Goal: Task Accomplishment & Management: Complete application form

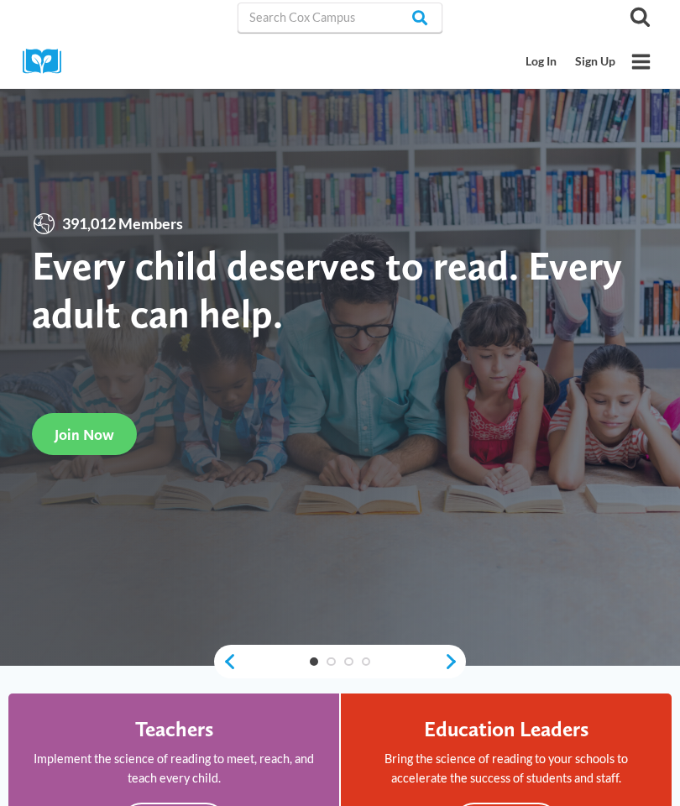
click at [598, 63] on link "Sign Up" at bounding box center [595, 61] width 59 height 31
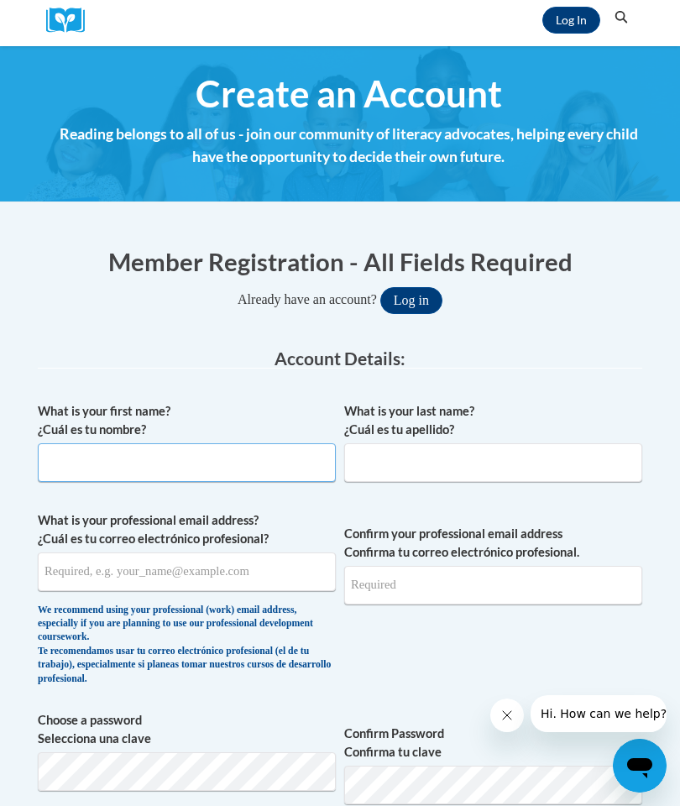
click at [270, 464] on input "What is your first name? ¿Cuál es tu nombre?" at bounding box center [187, 462] width 298 height 39
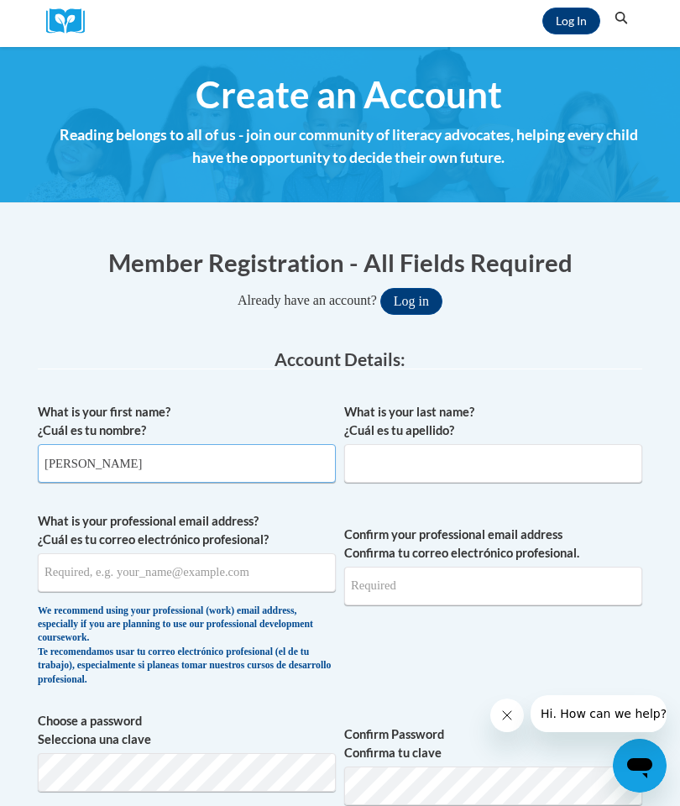
type input "[PERSON_NAME]"
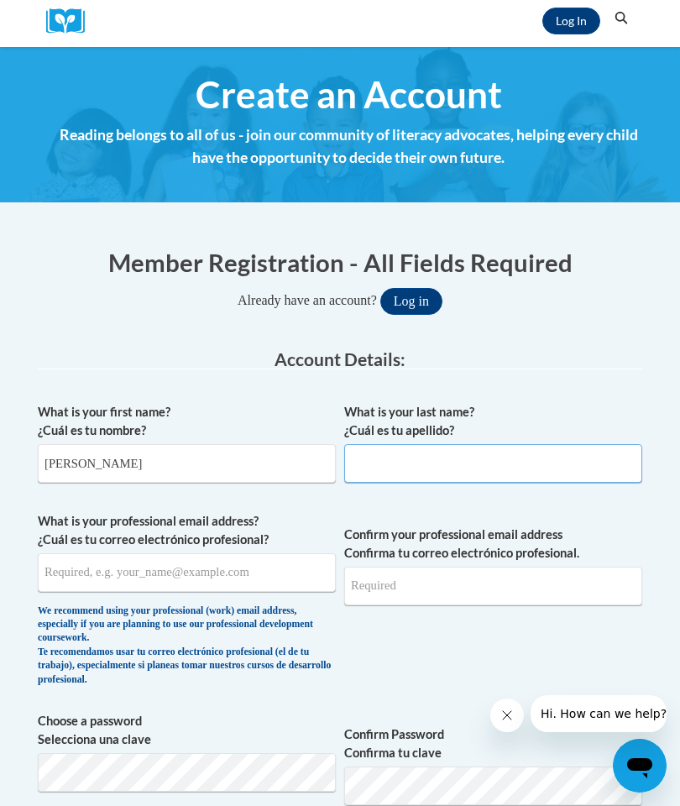
click at [433, 463] on input "What is your last name? ¿Cuál es tu apellido?" at bounding box center [493, 463] width 298 height 39
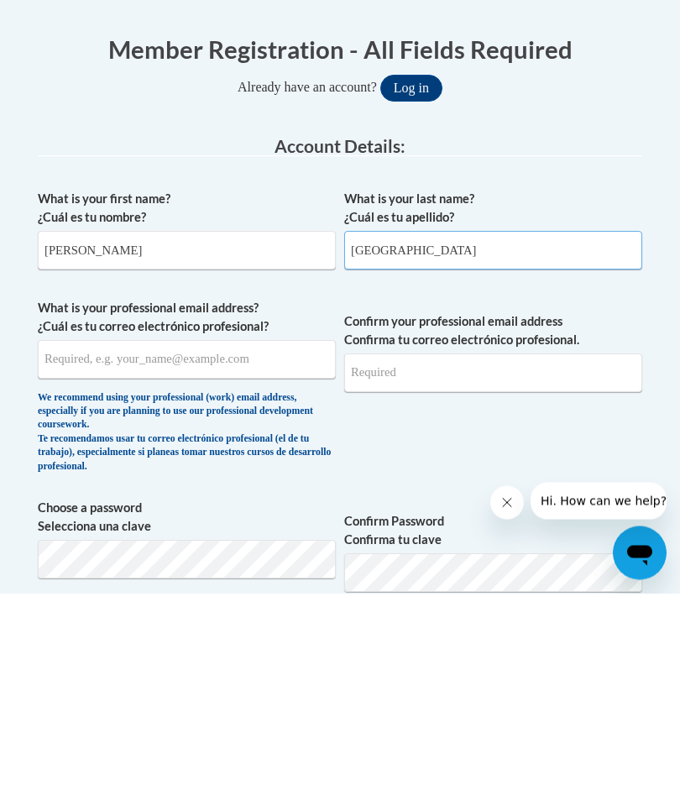
type input "[GEOGRAPHIC_DATA]"
click at [216, 554] on input "What is your professional email address? ¿Cuál es tu correo electrónico profesi…" at bounding box center [187, 573] width 298 height 39
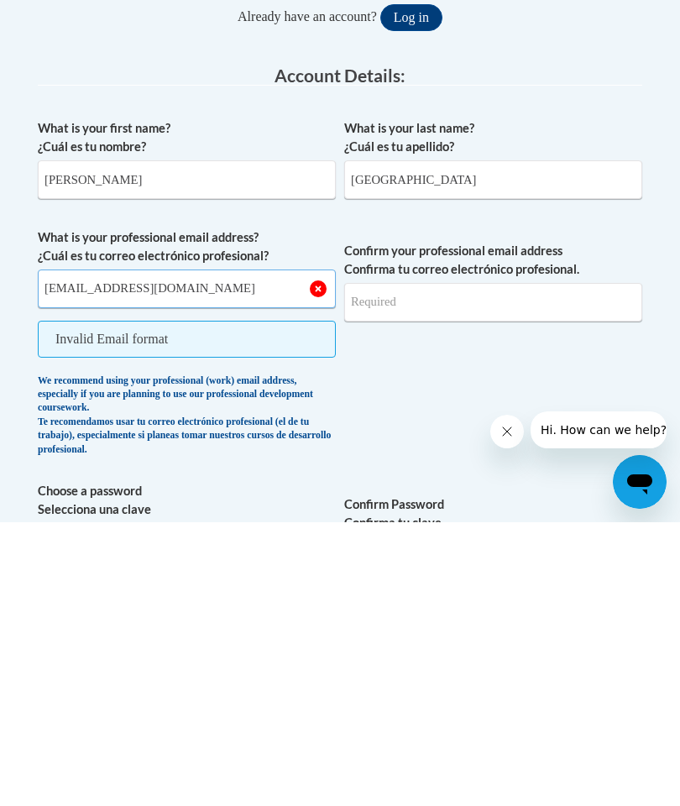
type input "[EMAIL_ADDRESS][DOMAIN_NAME]"
click at [246, 659] on div "We recommend using your professional (work) email address, especially if you ar…" at bounding box center [187, 700] width 298 height 83
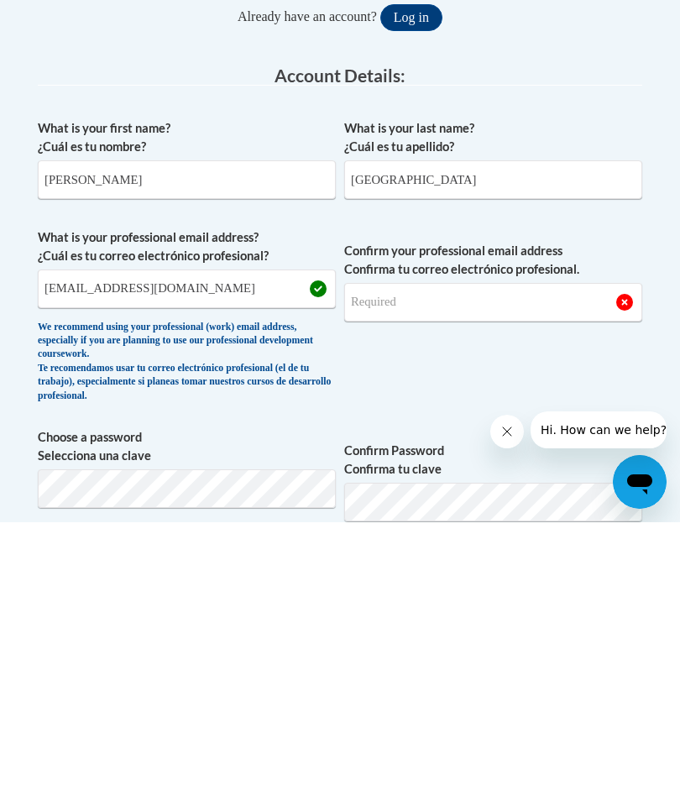
scroll to position [467, 0]
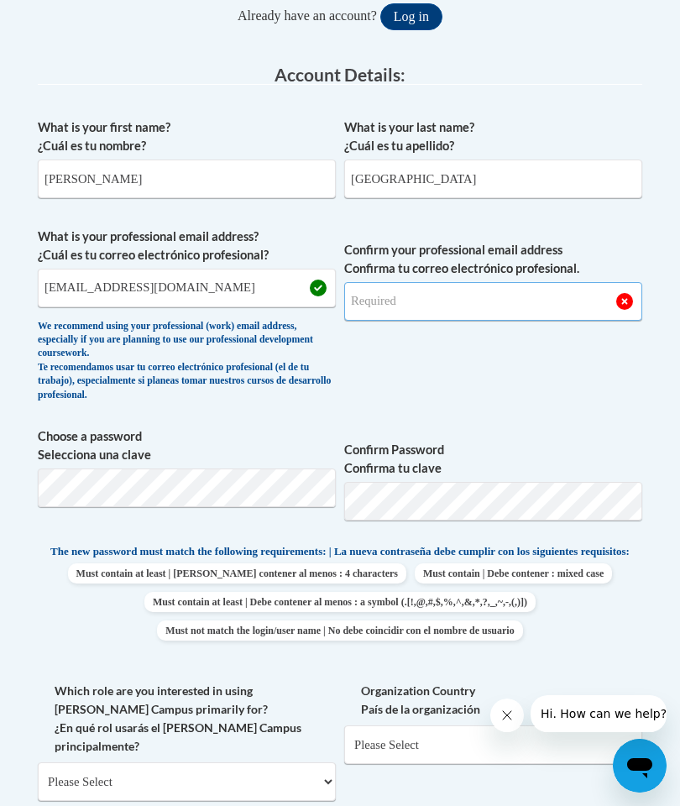
click at [505, 306] on input "Confirm your professional email address Confirma tu correo electrónico profesio…" at bounding box center [493, 301] width 298 height 39
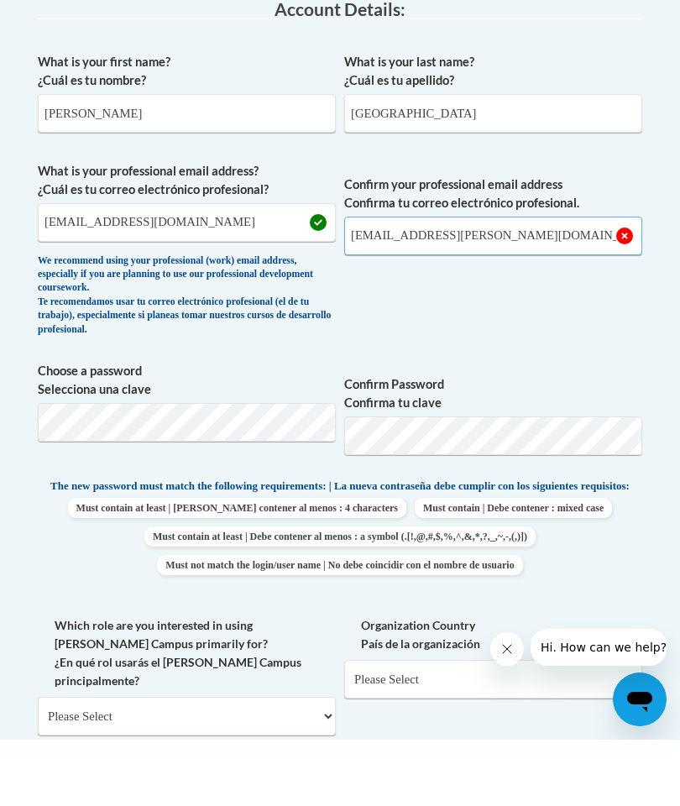
type input "[EMAIL_ADDRESS][PERSON_NAME][DOMAIN_NAME]"
click at [108, 270] on input "[EMAIL_ADDRESS][DOMAIN_NAME]" at bounding box center [187, 289] width 298 height 39
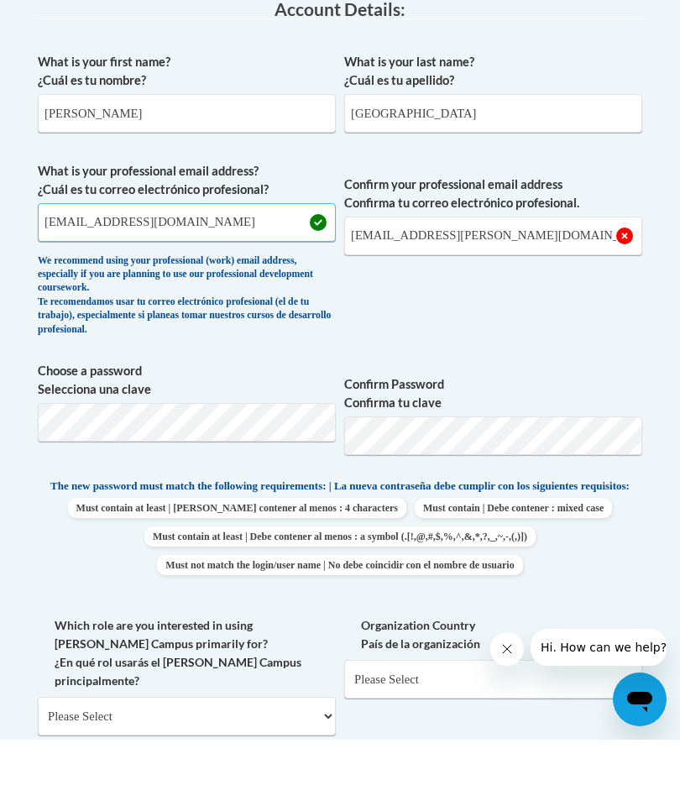
click at [108, 270] on input "[EMAIL_ADDRESS][DOMAIN_NAME]" at bounding box center [187, 289] width 298 height 39
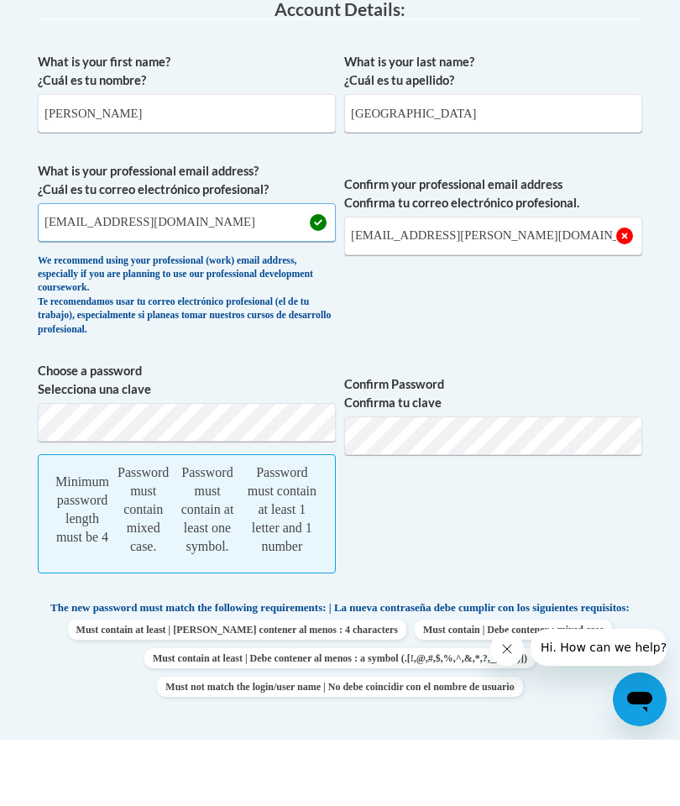
click at [101, 270] on input "[EMAIL_ADDRESS][DOMAIN_NAME]" at bounding box center [187, 289] width 298 height 39
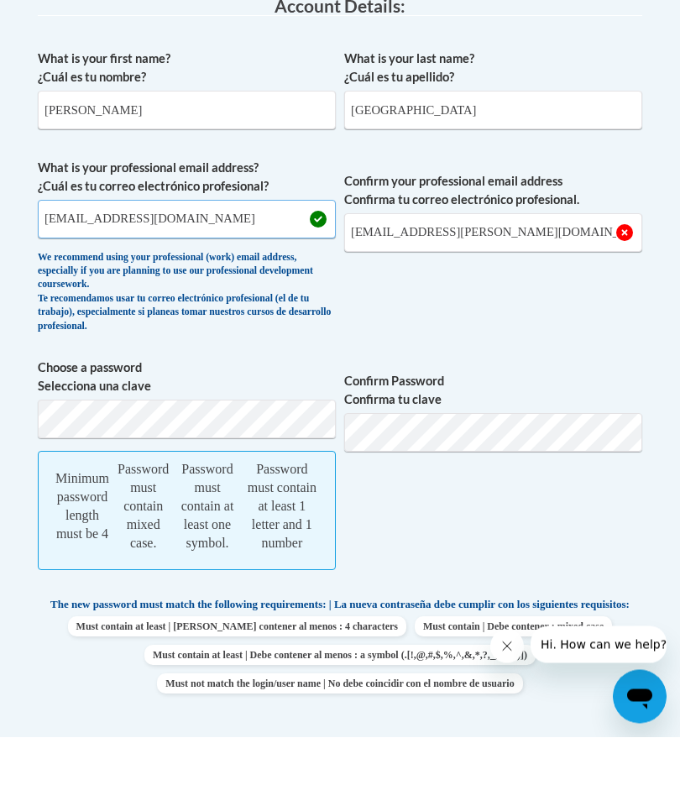
click at [114, 270] on input "[EMAIL_ADDRESS][DOMAIN_NAME]" at bounding box center [187, 289] width 298 height 39
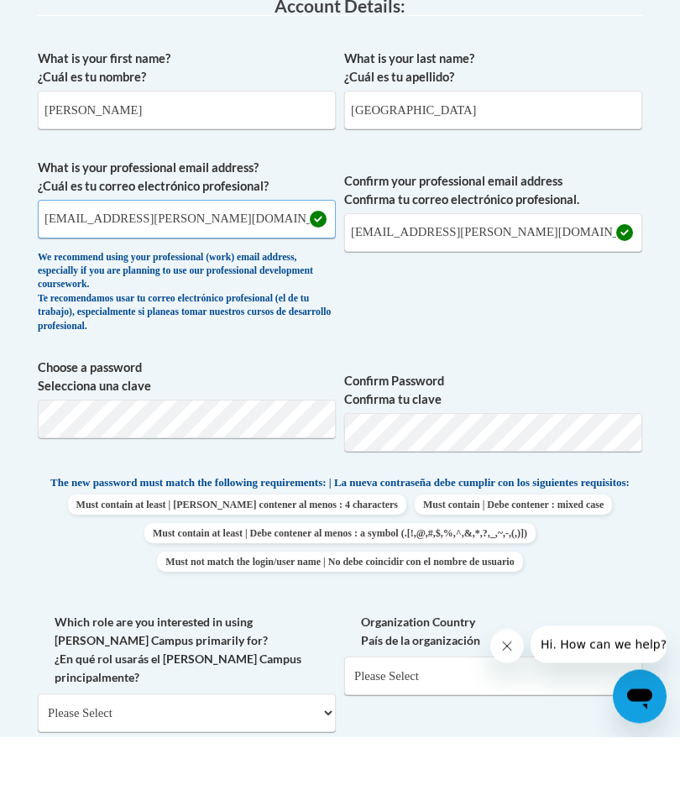
type input "[EMAIL_ADDRESS][PERSON_NAME][DOMAIN_NAME]"
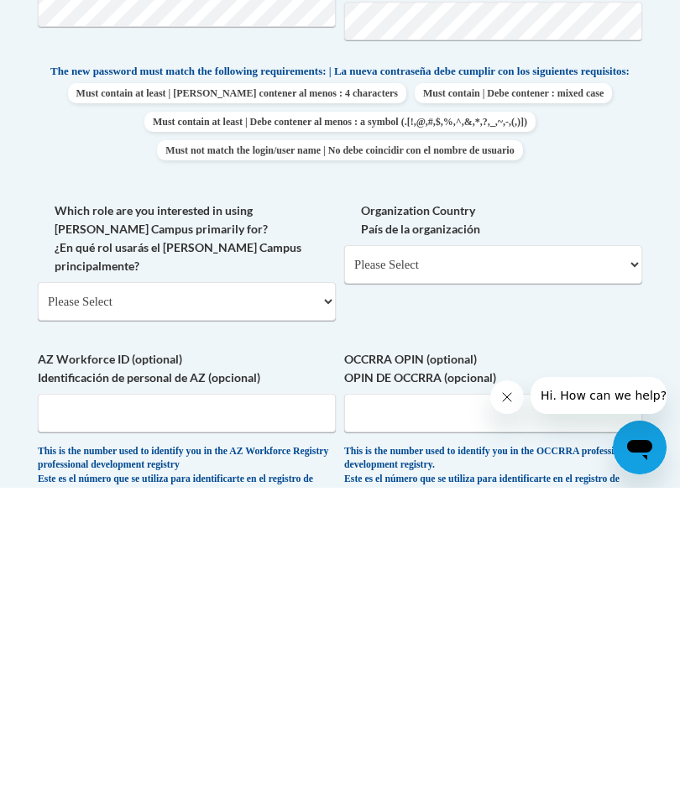
click at [279, 601] on select "Please Select College/University | Colegio/Universidad Community/Nonprofit Part…" at bounding box center [187, 620] width 298 height 39
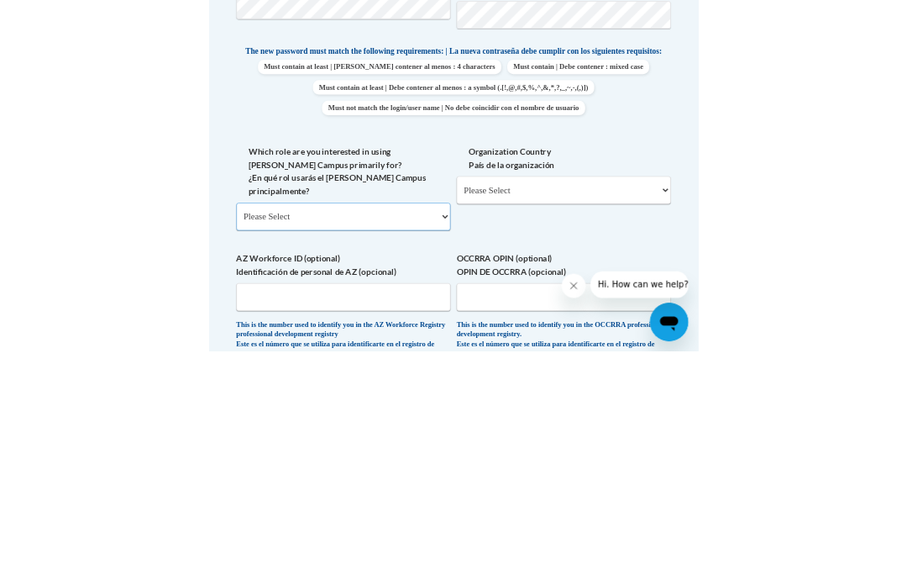
scroll to position [947, 0]
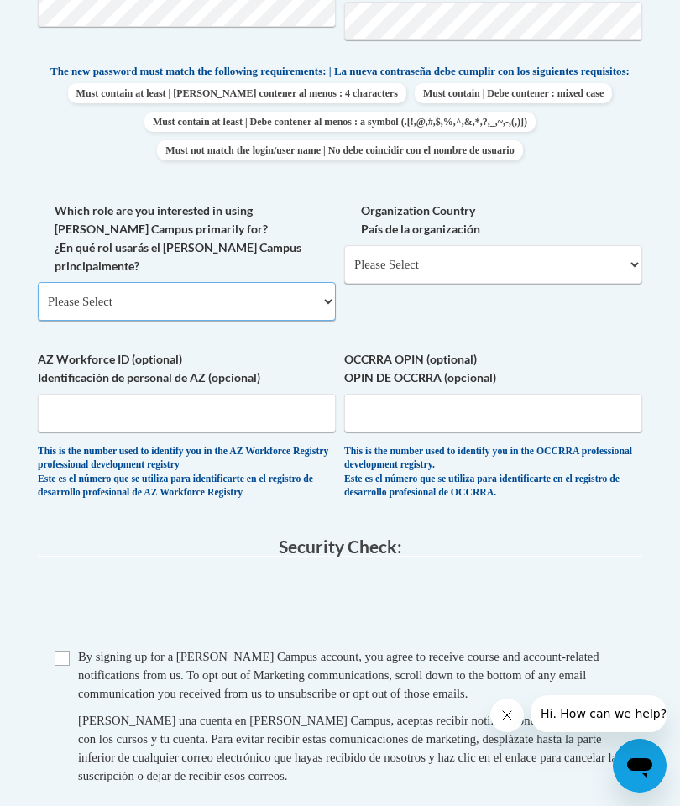
select select "fbf2d438-af2f-41f8-98f1-81c410e29de3"
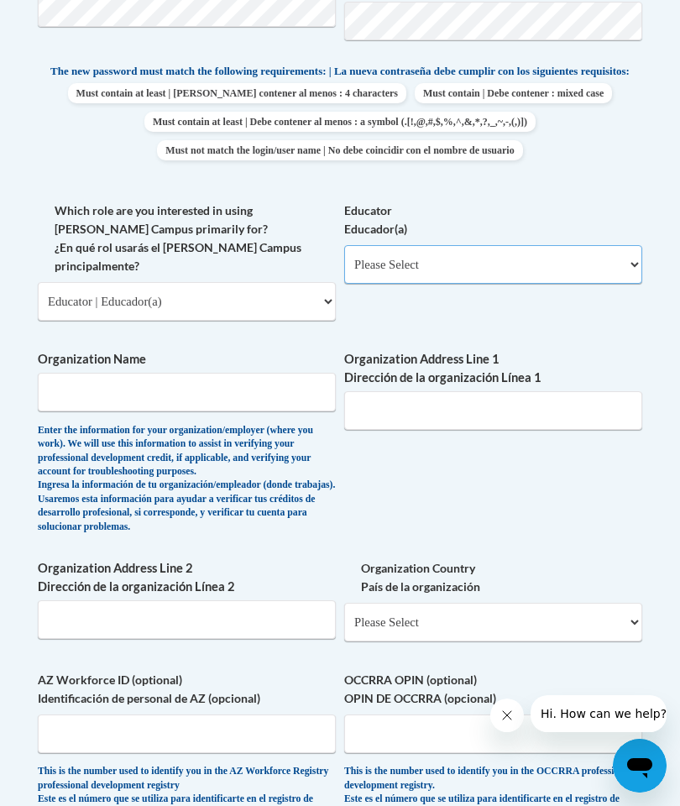
click at [493, 254] on select "Please Select Early Learning/Daycare Teacher/Family Home Care Provider | Maestr…" at bounding box center [493, 264] width 298 height 39
select select "5e2af403-4f2c-4e49-a02f-103e55d7b75b"
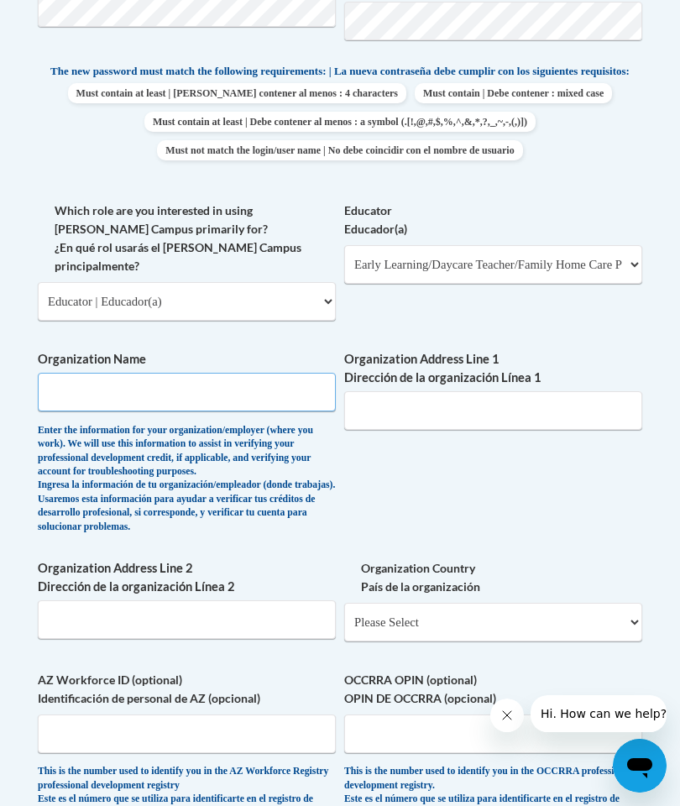
click at [192, 373] on input "Organization Name" at bounding box center [187, 392] width 298 height 39
type input "L"
type input "Learning care group"
click at [500, 391] on input "Organization Address Line 1 Dirección de la organización Línea 1" at bounding box center [493, 410] width 298 height 39
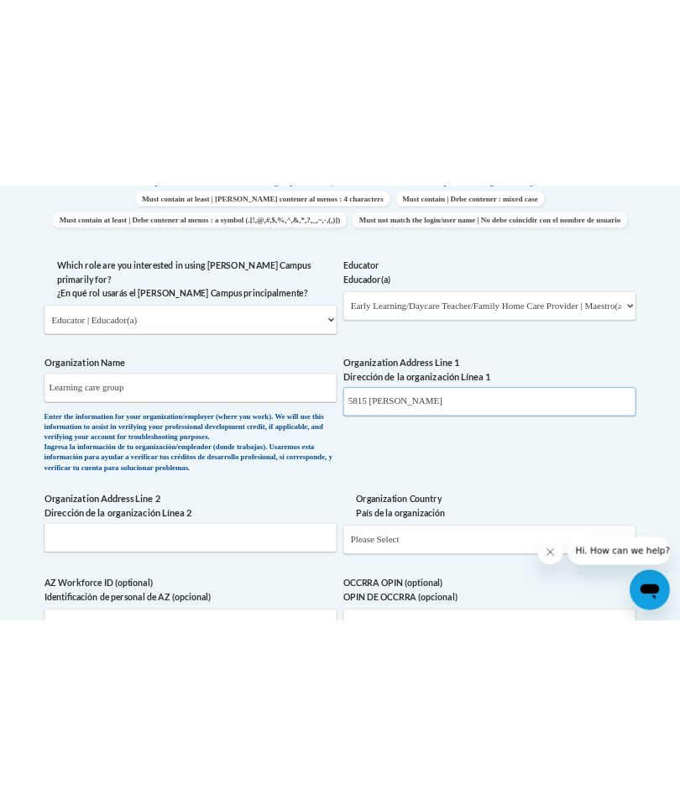
scroll to position [971, 0]
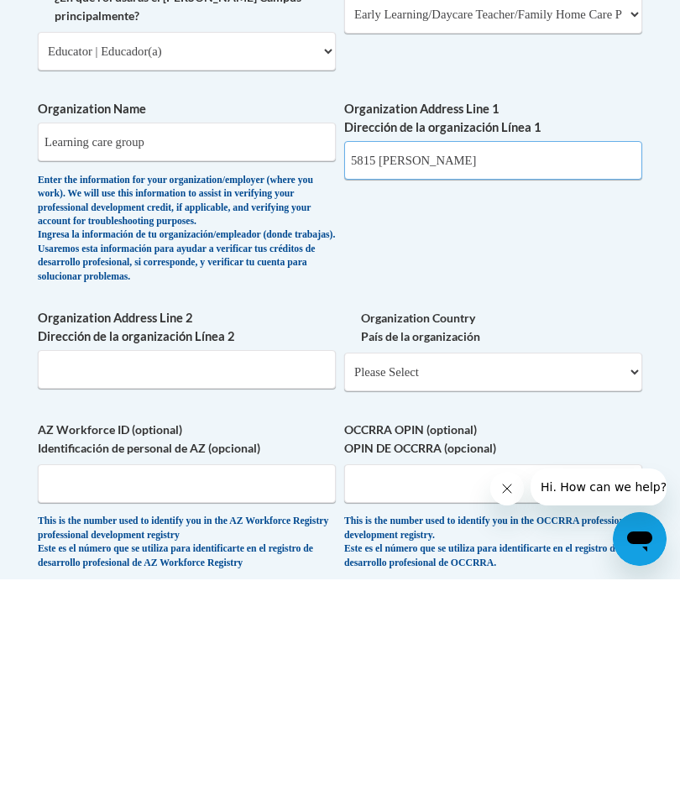
type input "5815 [PERSON_NAME]"
click at [176, 349] on input "Learning care group" at bounding box center [187, 368] width 298 height 39
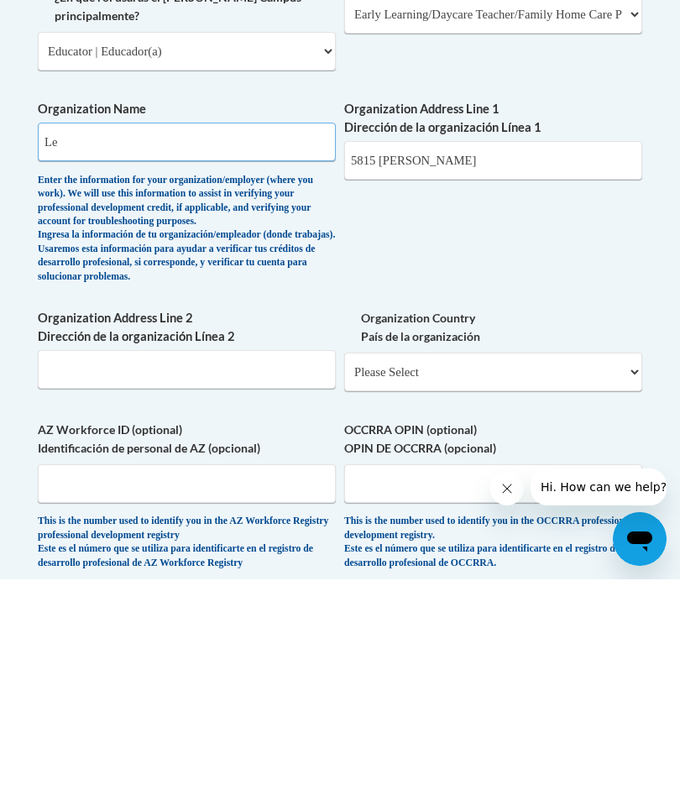
type input "L"
type input "[PERSON_NAME] bridge montessori"
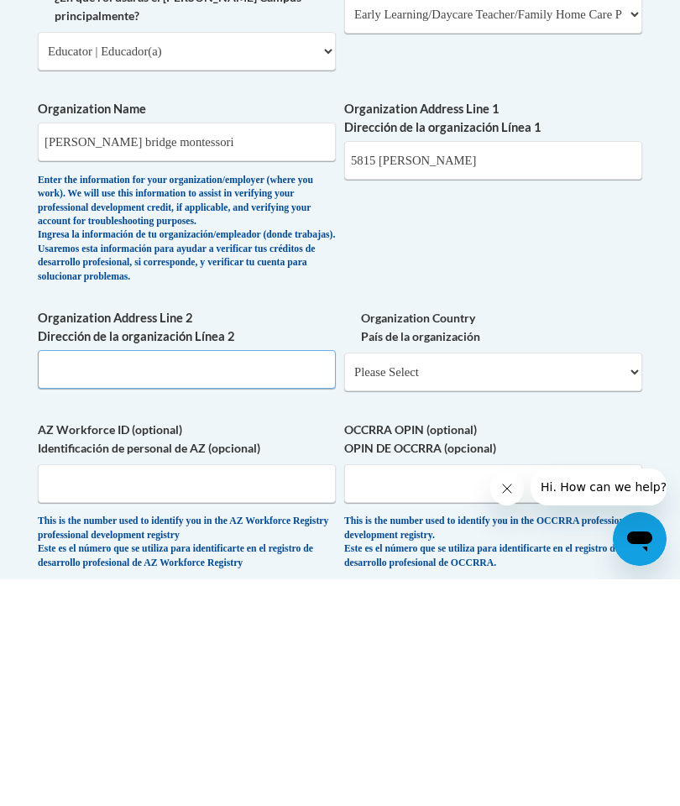
click at [220, 577] on input "Organization Address Line 2 Dirección de la organización Línea 2" at bounding box center [187, 596] width 298 height 39
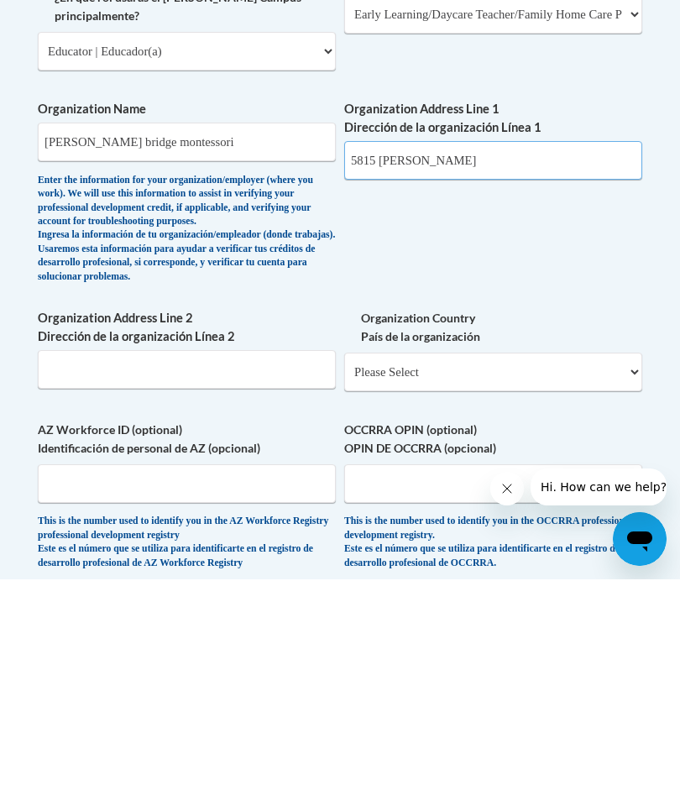
click at [470, 368] on input "5815 [PERSON_NAME]" at bounding box center [493, 387] width 298 height 39
type input "[STREET_ADDRESS][PERSON_NAME]"
click at [165, 577] on input "Organization Address Line 2 Dirección de la organización Línea 2" at bounding box center [187, 596] width 298 height 39
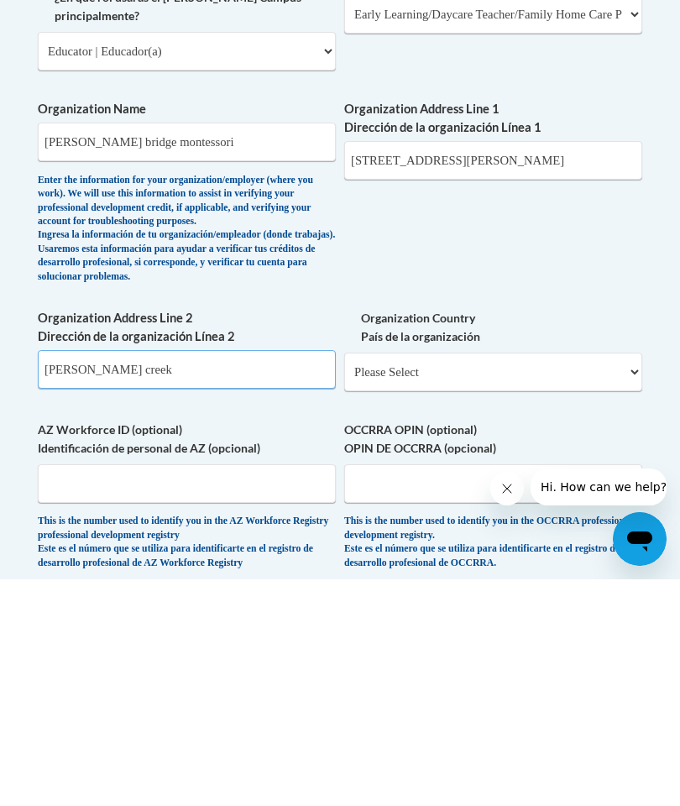
type input "[PERSON_NAME] creek"
click at [544, 580] on select "Please Select [GEOGRAPHIC_DATA] | [GEOGRAPHIC_DATA] Outside of [GEOGRAPHIC_DATA…" at bounding box center [493, 599] width 298 height 39
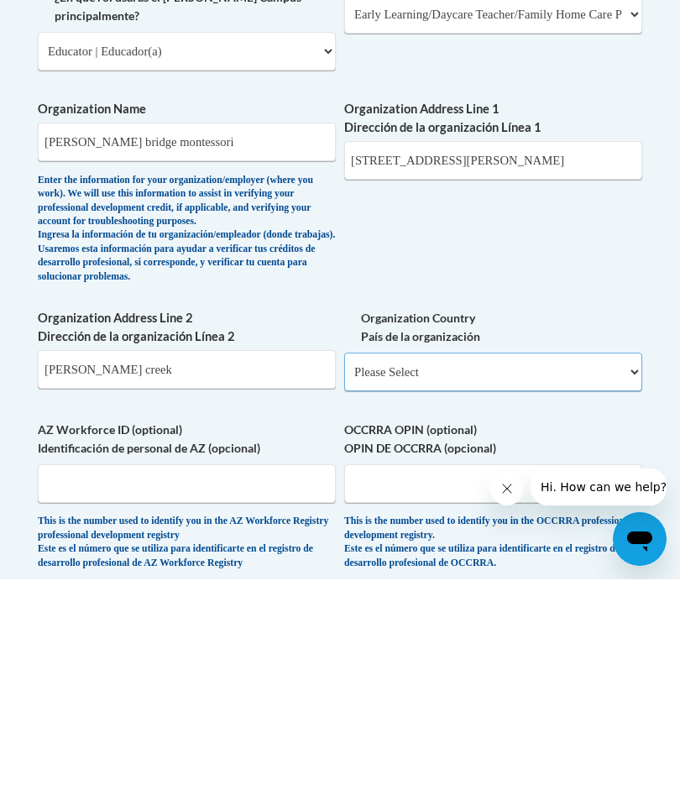
scroll to position [1198, 0]
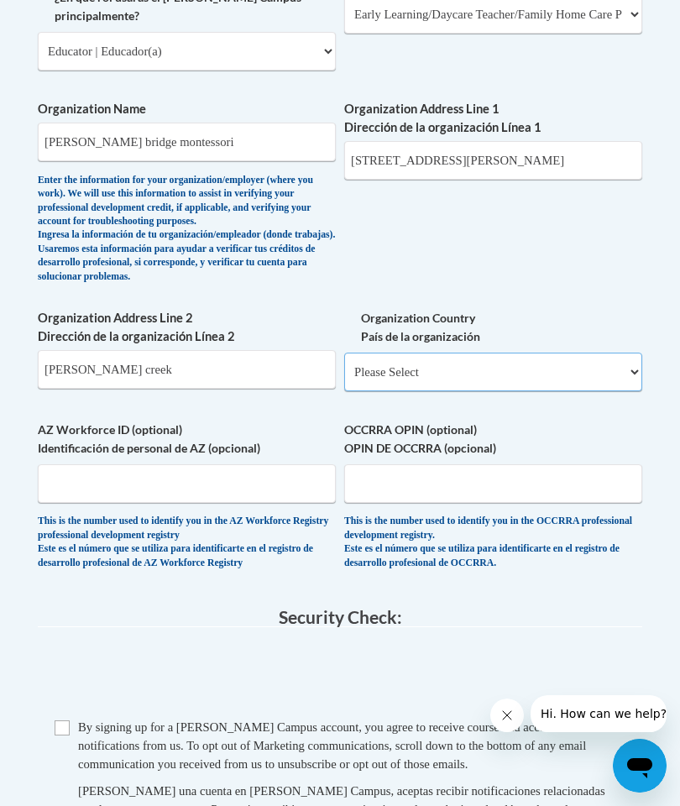
select select "ad49bcad-a171-4b2e-b99c-48b446064914"
select select
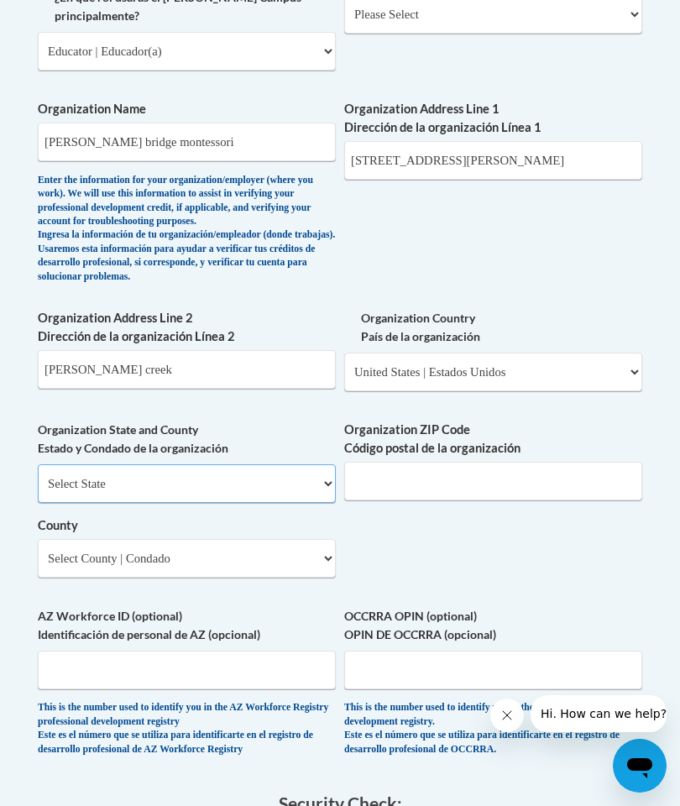
click at [263, 464] on select "Select State [US_STATE] [US_STATE] [US_STATE] [US_STATE] [US_STATE] [US_STATE] …" at bounding box center [187, 483] width 298 height 39
select select "[US_STATE]"
click at [171, 539] on select "County" at bounding box center [187, 558] width 298 height 39
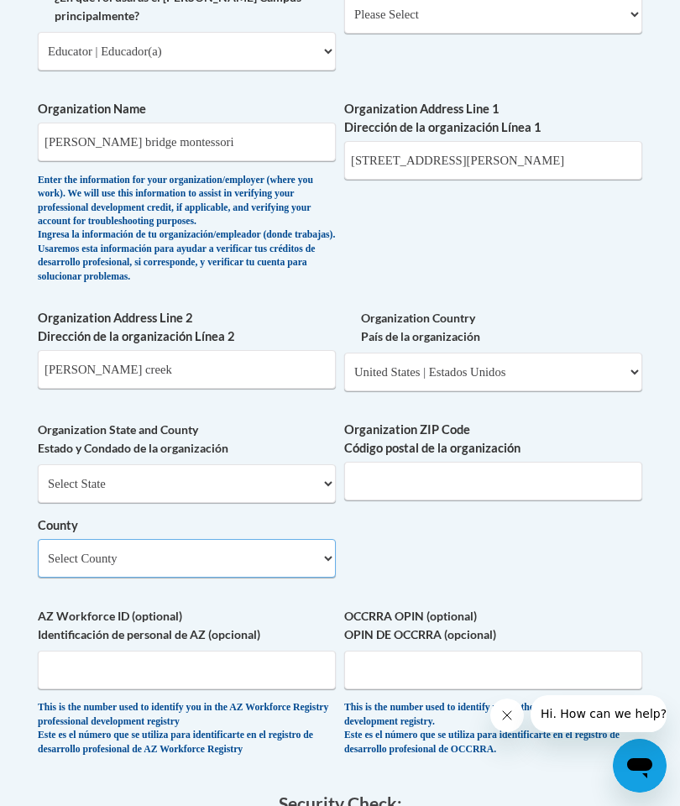
click at [261, 539] on select "Select County Appling [PERSON_NAME] [PERSON_NAME] [PERSON_NAME] [PERSON_NAME] B…" at bounding box center [187, 558] width 298 height 39
click at [141, 539] on select "Select County Appling [PERSON_NAME] [PERSON_NAME] [PERSON_NAME] [PERSON_NAME] B…" at bounding box center [187, 558] width 298 height 39
click at [73, 539] on select "Select County Appling [PERSON_NAME] [PERSON_NAME] [PERSON_NAME] [PERSON_NAME] B…" at bounding box center [187, 558] width 298 height 39
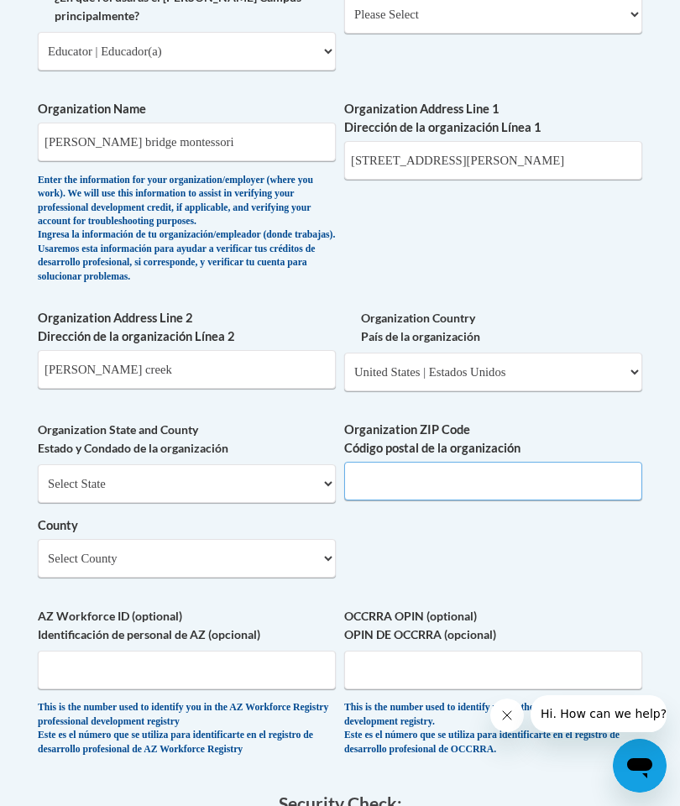
click at [523, 462] on input "Organization ZIP Code Código postal de la organización" at bounding box center [493, 481] width 298 height 39
type input "30022"
click at [538, 144] on input "[STREET_ADDRESS][PERSON_NAME]" at bounding box center [493, 160] width 298 height 39
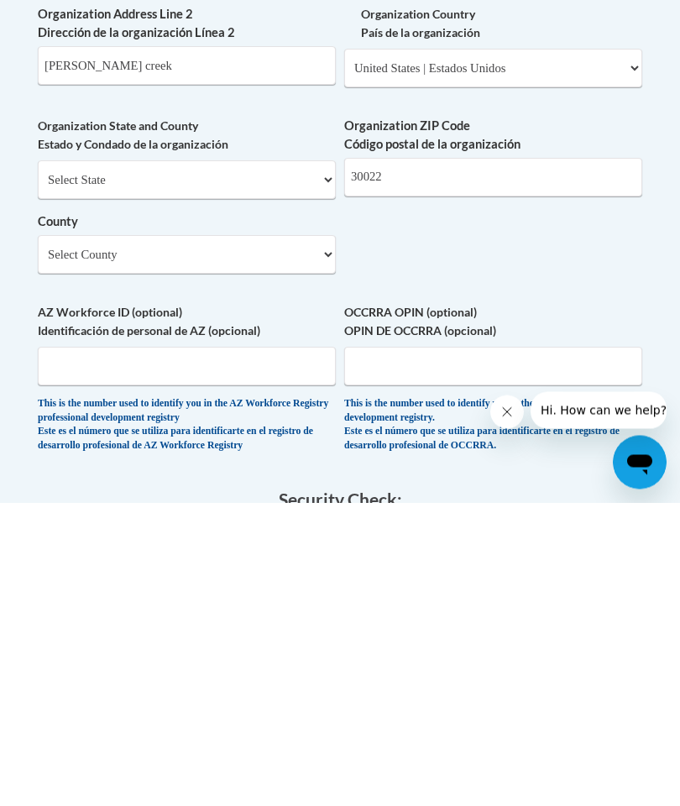
type input "[STREET_ADDRESS][PERSON_NAME]"
click at [325, 539] on select "Select County Appling [PERSON_NAME] [PERSON_NAME] [PERSON_NAME] [PERSON_NAME] B…" at bounding box center [187, 558] width 298 height 39
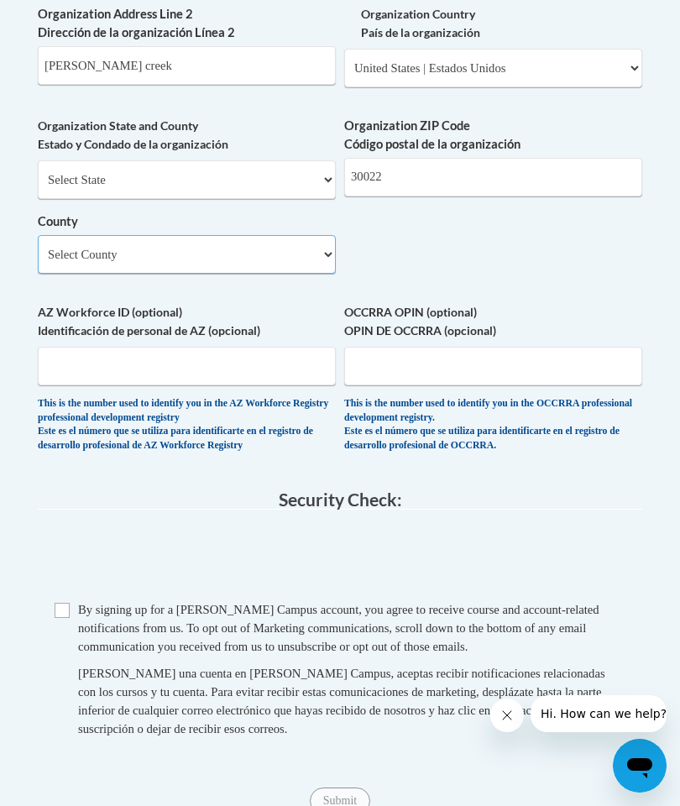
select select "[PERSON_NAME]"
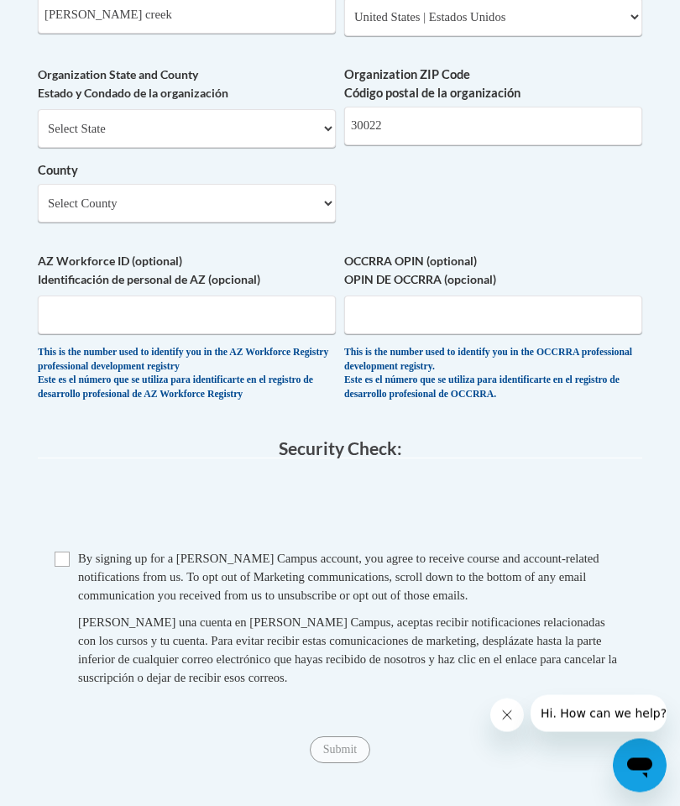
scroll to position [1624, 0]
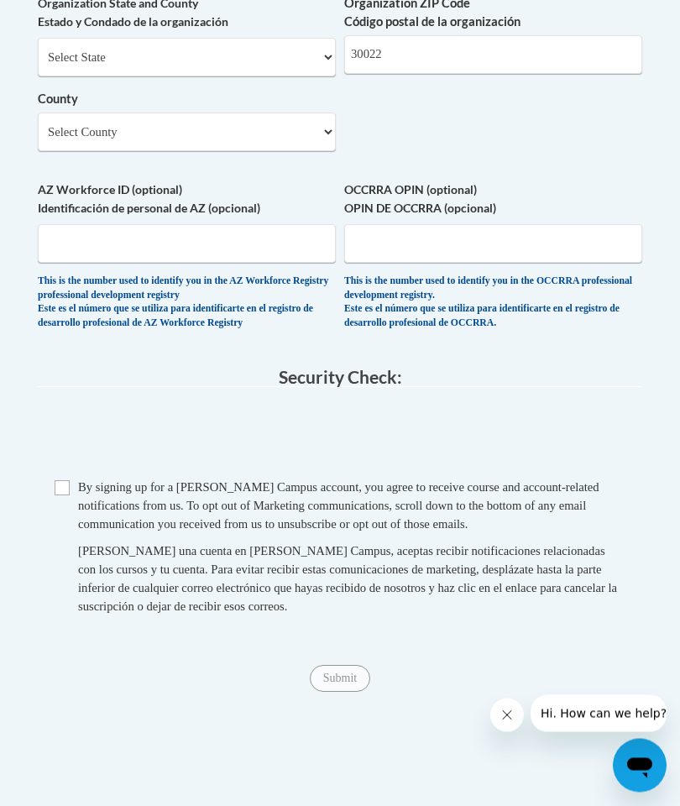
click at [50, 479] on div "Checkbox By signing up for a [PERSON_NAME] Campus account, you agree to receive…" at bounding box center [340, 556] width 605 height 155
click at [69, 481] on input "Checkbox" at bounding box center [62, 488] width 15 height 15
checkbox input "true"
click at [347, 665] on input "Submit" at bounding box center [340, 678] width 60 height 27
